Goal: Information Seeking & Learning: Find specific page/section

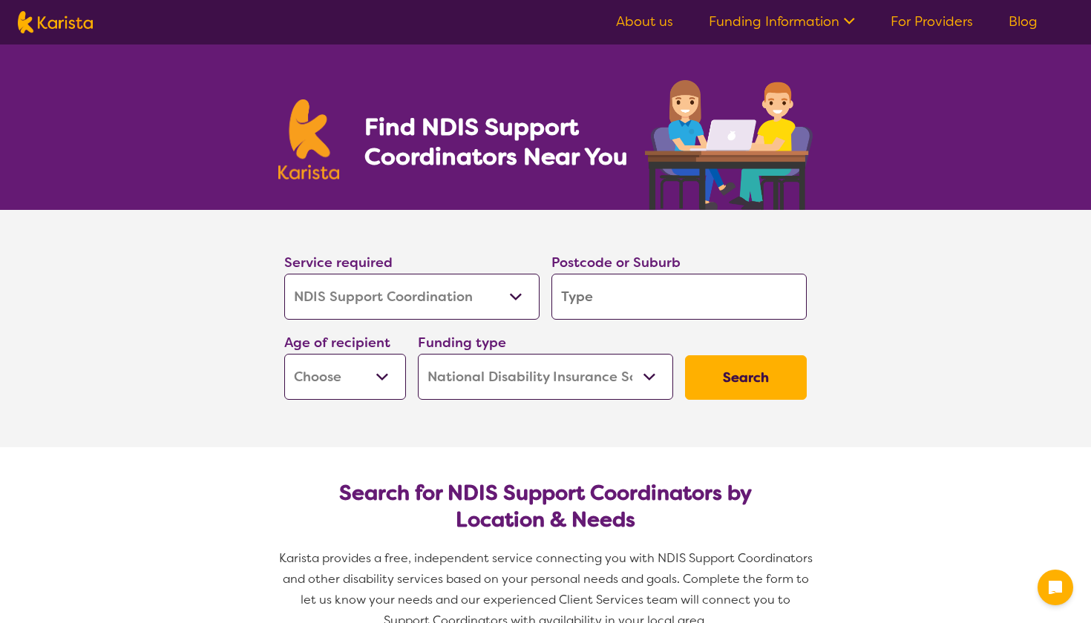
select select "NDIS Support Coordination"
select select "NDIS"
select select "NDIS Support Coordination"
select select "NDIS"
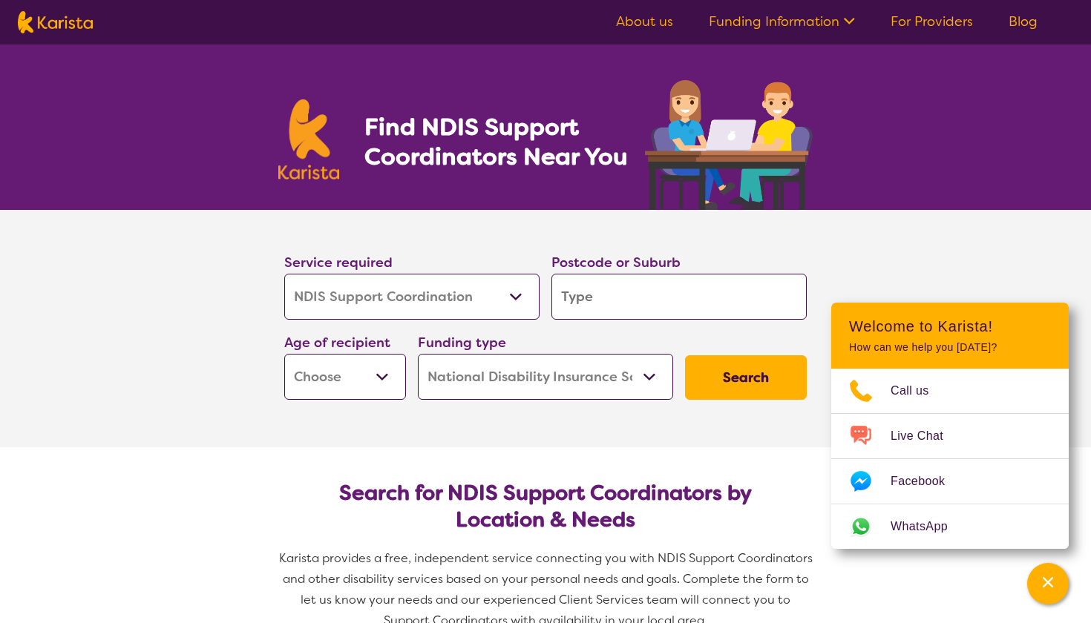
click at [615, 294] on input "search" at bounding box center [678, 297] width 255 height 46
click at [609, 298] on input "search" at bounding box center [678, 297] width 255 height 46
type input "4"
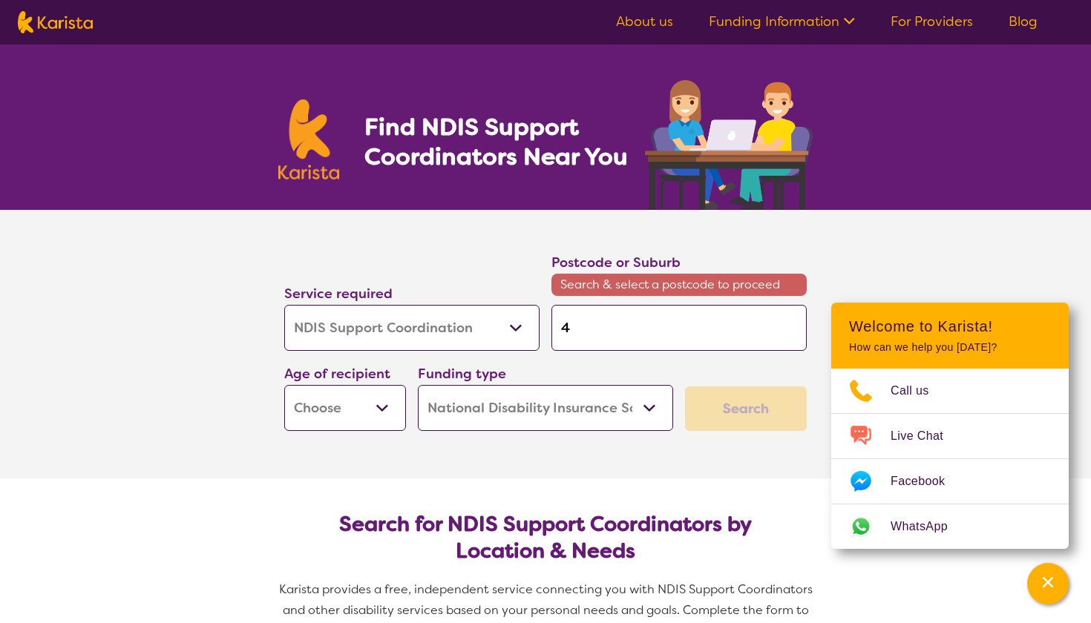
type input "40"
type input "400"
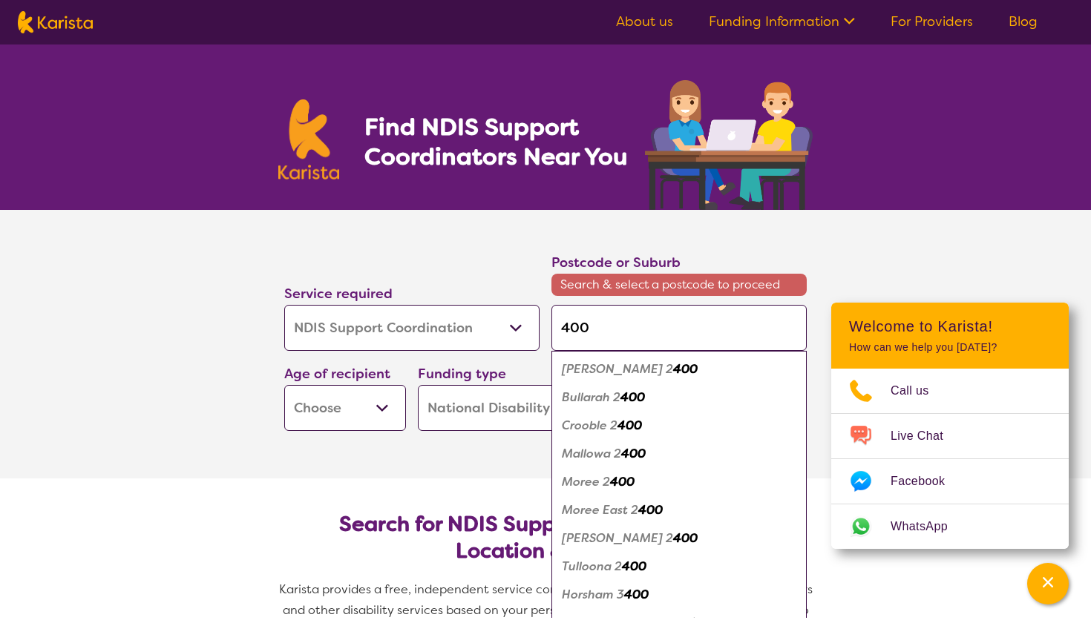
type input "4000"
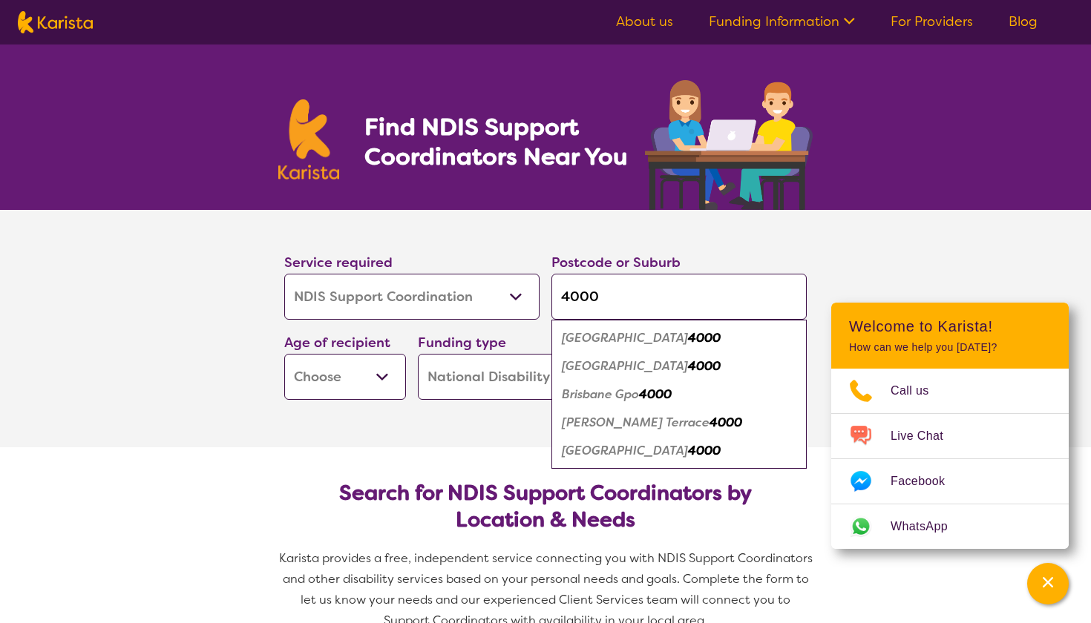
type input "4000"
click at [620, 451] on em "[GEOGRAPHIC_DATA]" at bounding box center [625, 451] width 126 height 16
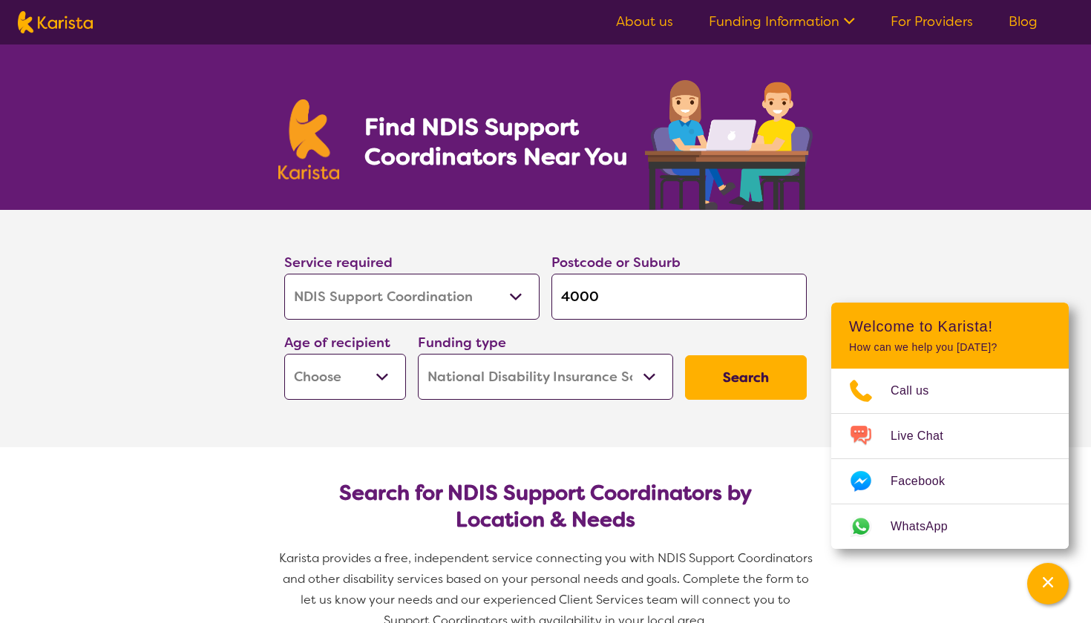
click at [736, 376] on button "Search" at bounding box center [746, 378] width 122 height 45
select select "AD"
click at [742, 377] on button "Search" at bounding box center [746, 378] width 122 height 45
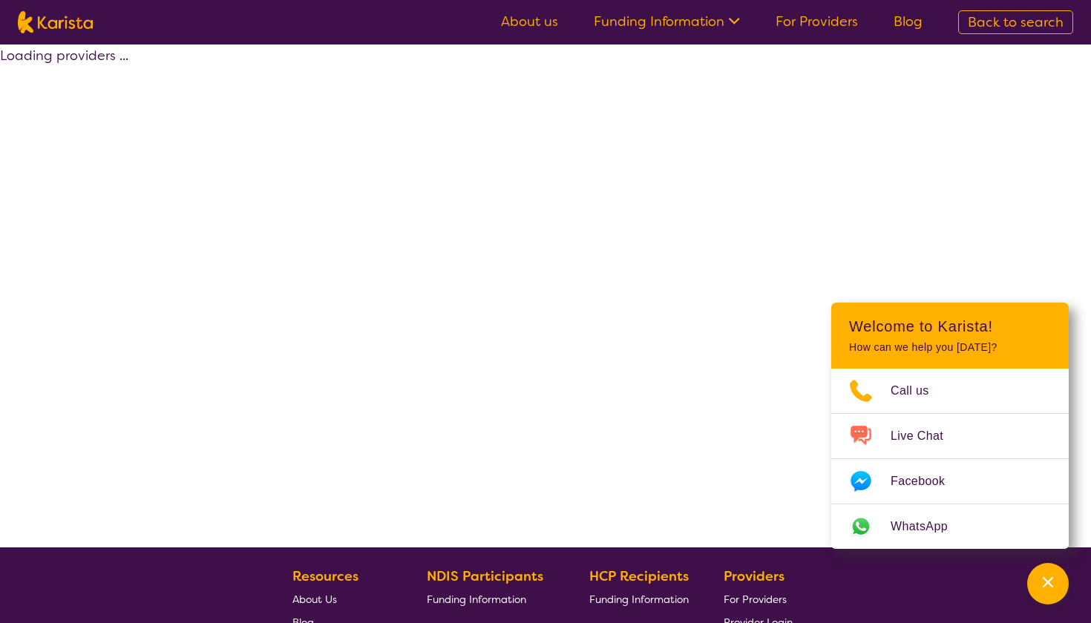
select select "by_score"
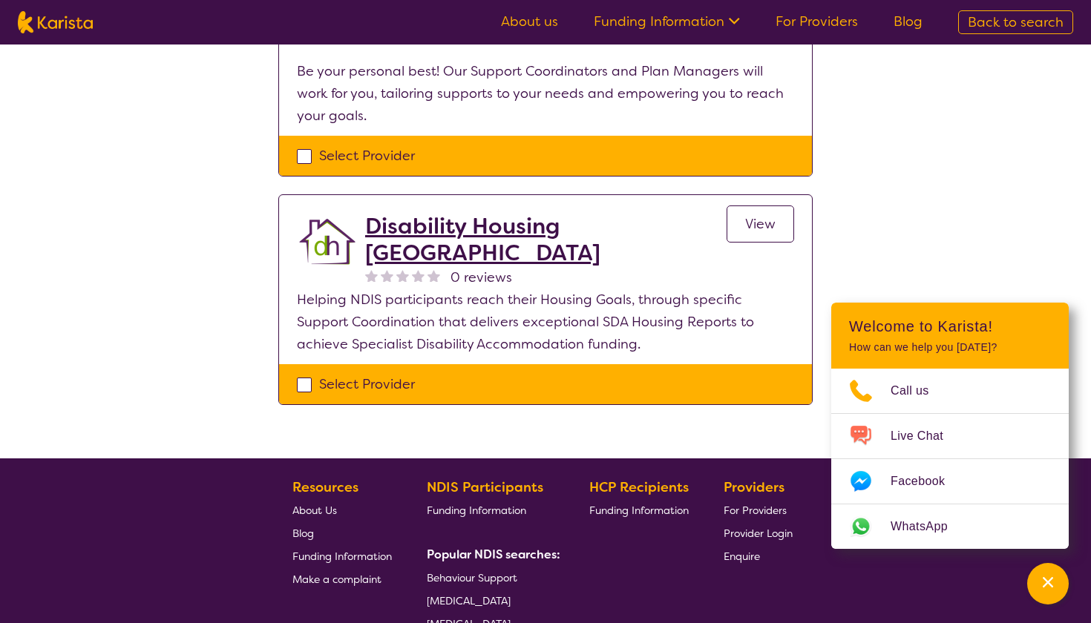
scroll to position [174, 0]
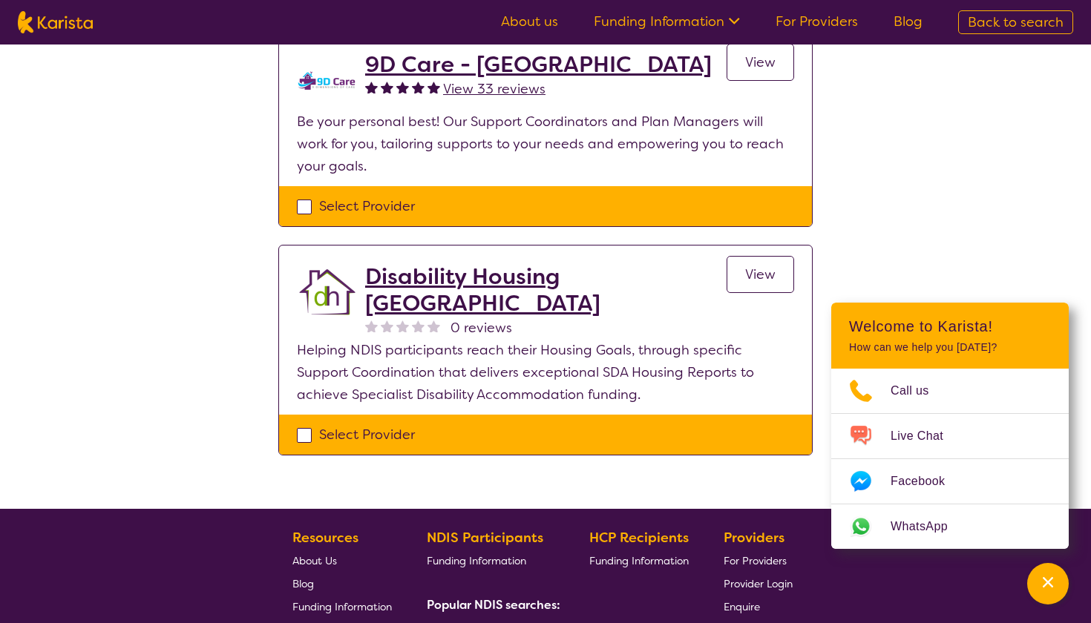
select select "NDIS Support Coordination"
select select "AD"
select select "NDIS"
select select "NDIS Support Coordination"
select select "AD"
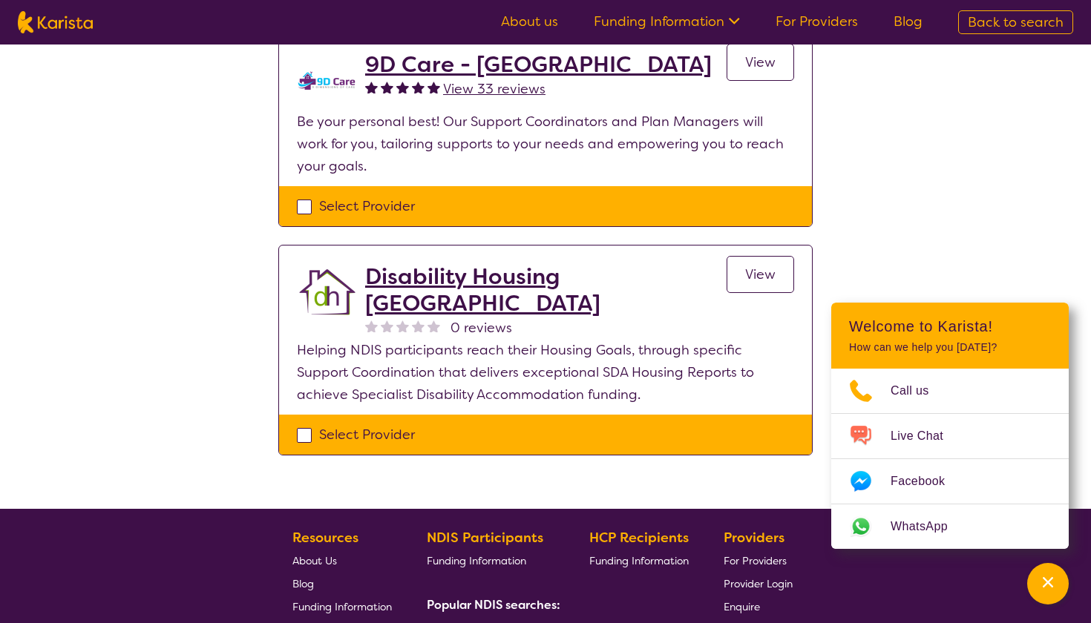
select select "NDIS"
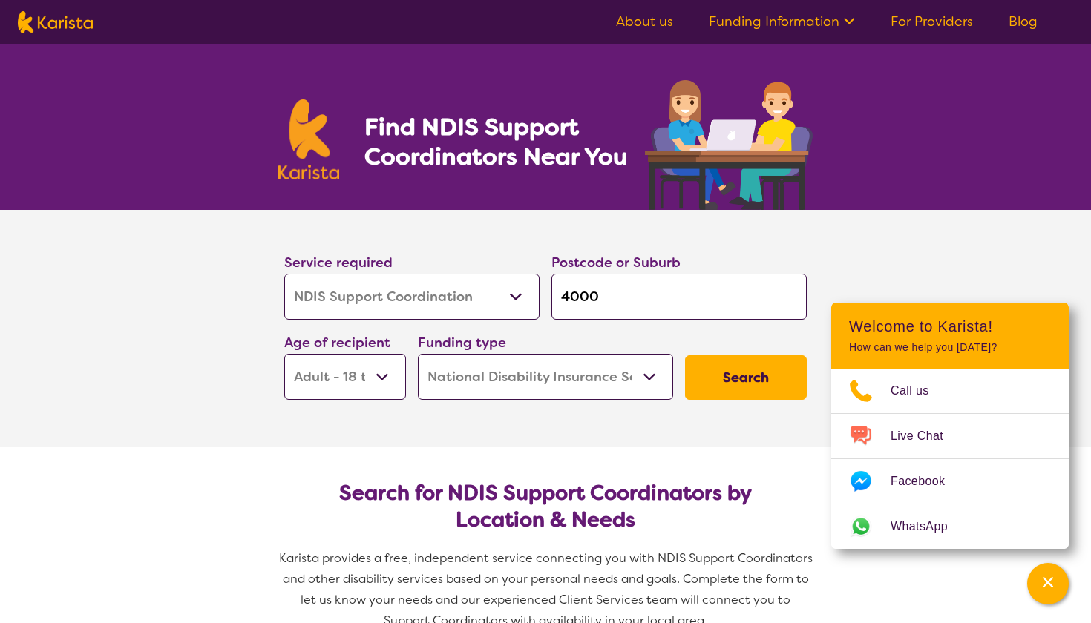
select select "AS"
click at [714, 382] on button "Search" at bounding box center [746, 378] width 122 height 45
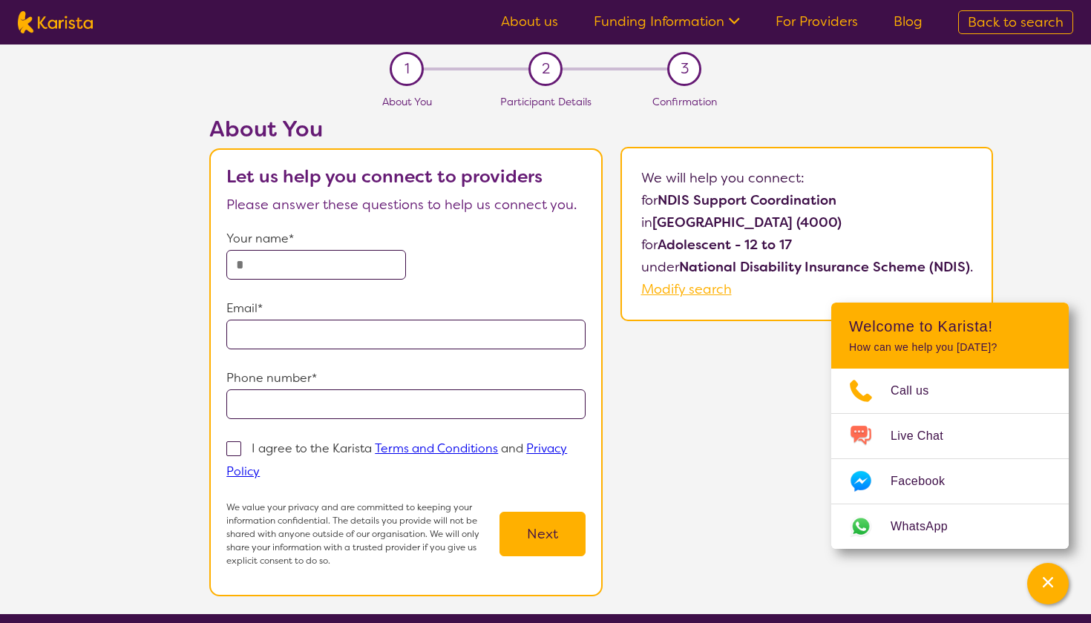
scroll to position [-8, 0]
